Goal: Transaction & Acquisition: Book appointment/travel/reservation

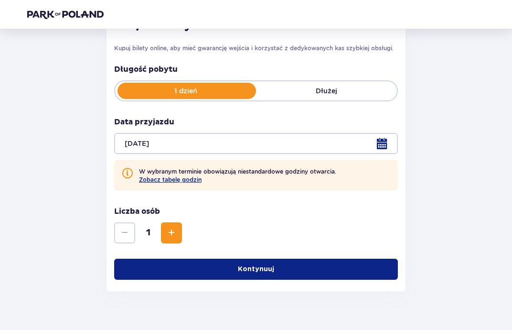
scroll to position [149, 0]
click at [256, 262] on button "Kontynuuj" at bounding box center [256, 269] width 284 height 21
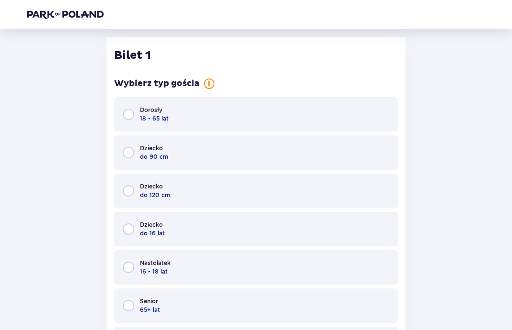
scroll to position [411, 0]
click at [135, 108] on div "Dorosły 18 - 65 lat" at bounding box center [256, 114] width 284 height 34
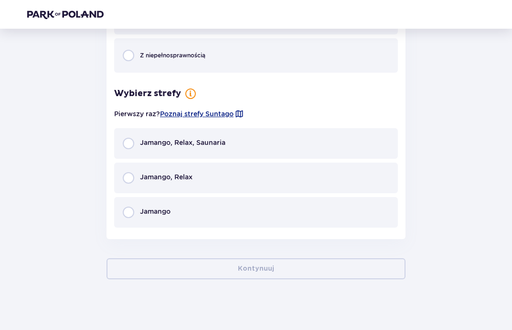
scroll to position [744, 0]
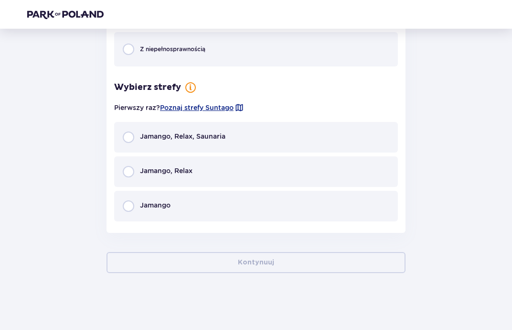
click at [126, 173] on input "radio" at bounding box center [128, 171] width 11 height 11
radio input "true"
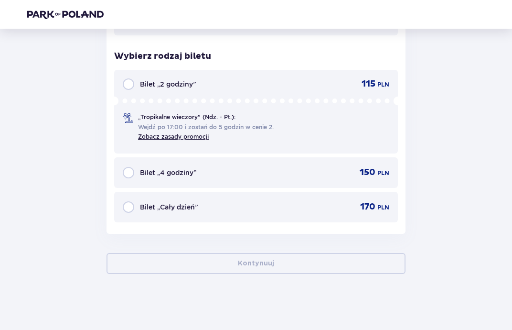
scroll to position [930, 0]
click at [127, 203] on input "radio" at bounding box center [128, 206] width 11 height 11
radio input "true"
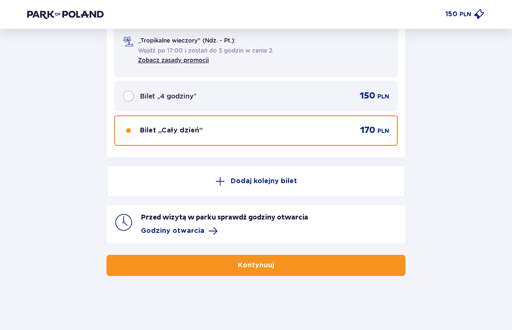
scroll to position [1008, 0]
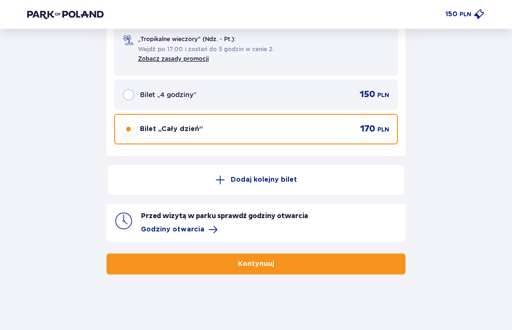
click at [258, 261] on p "Kontynuuj" at bounding box center [256, 264] width 36 height 10
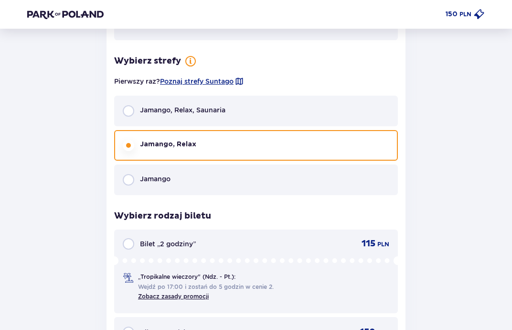
scroll to position [765, 0]
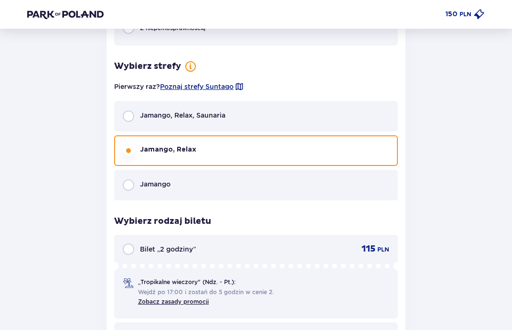
click at [131, 116] on input "radio" at bounding box center [128, 115] width 11 height 11
radio input "true"
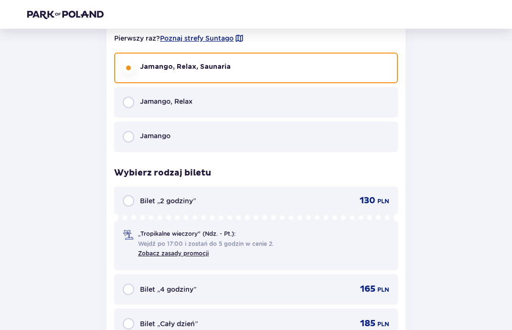
scroll to position [930, 0]
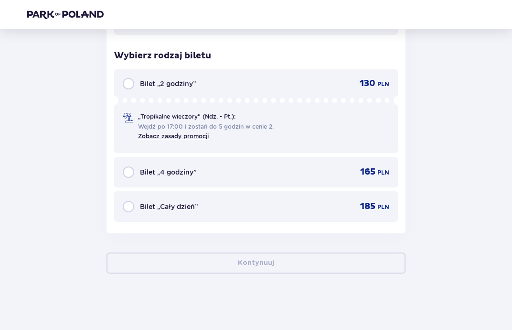
click at [127, 205] on input "radio" at bounding box center [128, 206] width 11 height 11
radio input "true"
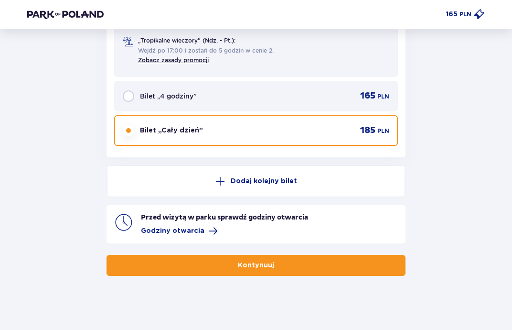
scroll to position [1008, 0]
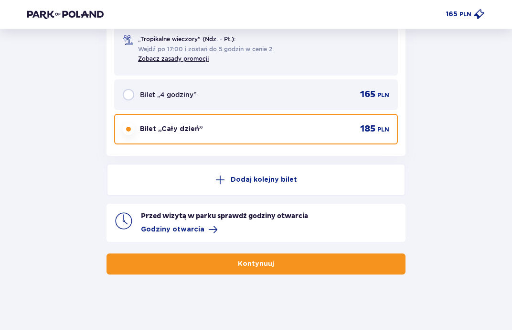
click at [298, 255] on button "Kontynuuj" at bounding box center [256, 263] width 299 height 21
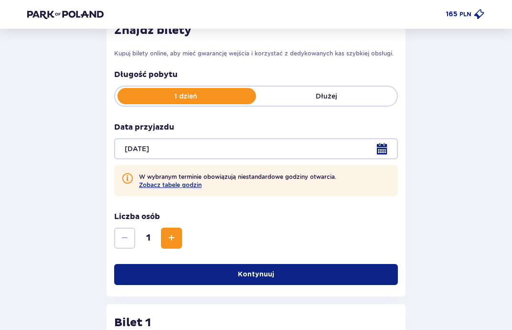
scroll to position [144, 0]
